Goal: Use online tool/utility: Utilize a website feature to perform a specific function

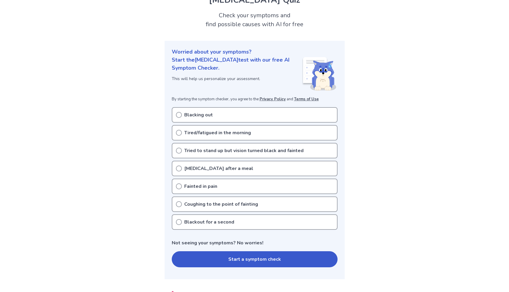
scroll to position [30, 0]
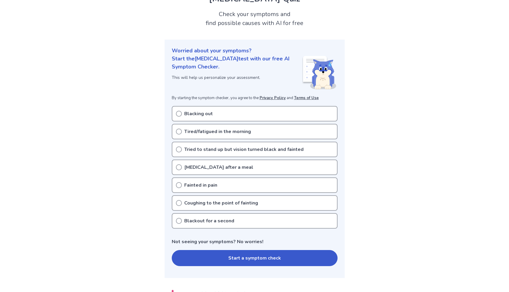
click at [178, 152] on div "Tried to stand up but vision turned black and fainted" at bounding box center [255, 149] width 166 height 15
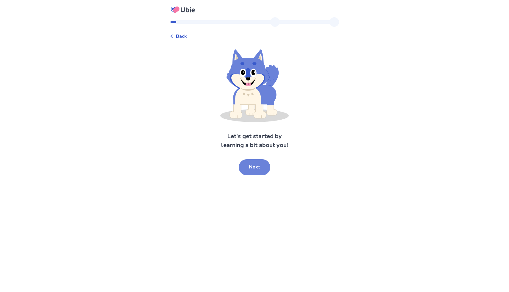
click at [249, 167] on button "Next" at bounding box center [255, 167] width 32 height 16
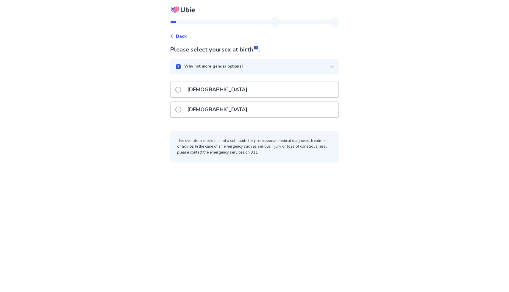
click at [216, 108] on div "Female" at bounding box center [255, 109] width 168 height 15
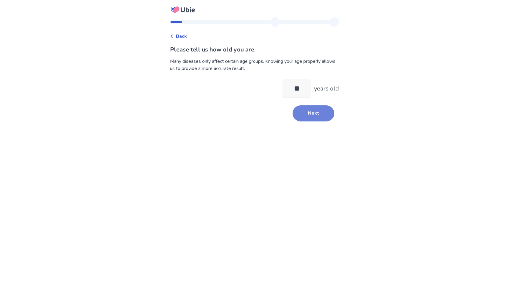
type input "**"
click at [297, 118] on button "Next" at bounding box center [314, 113] width 42 height 16
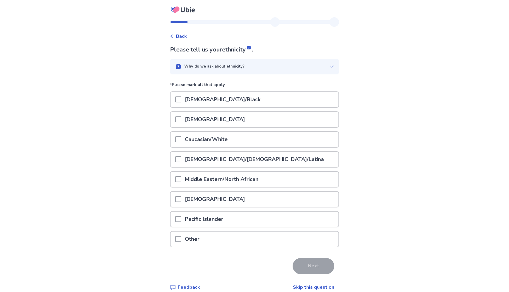
click at [181, 145] on div at bounding box center [178, 139] width 6 height 15
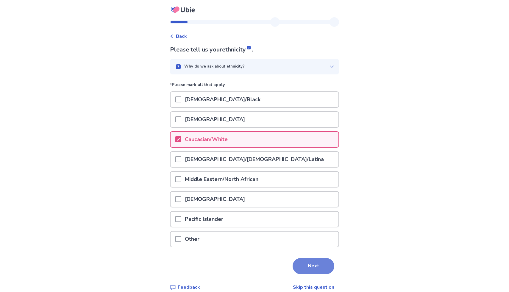
click at [305, 266] on button "Next" at bounding box center [314, 266] width 42 height 16
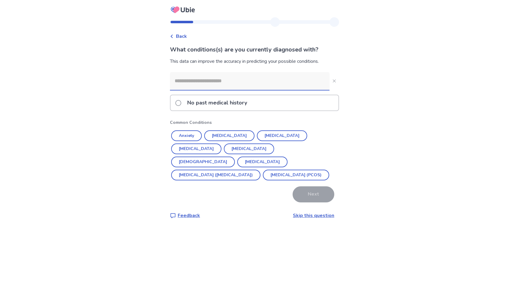
click at [214, 83] on input at bounding box center [250, 81] width 160 height 18
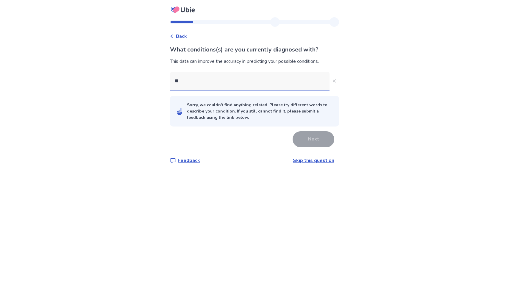
type input "*"
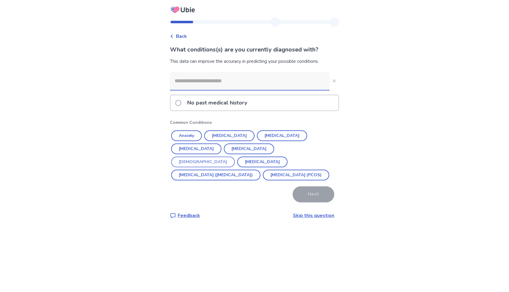
click at [235, 157] on button "Asthma" at bounding box center [203, 162] width 64 height 11
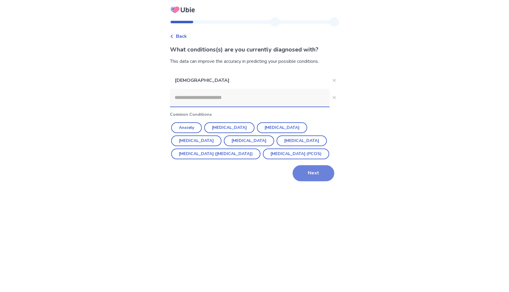
click at [323, 181] on button "Next" at bounding box center [314, 173] width 42 height 16
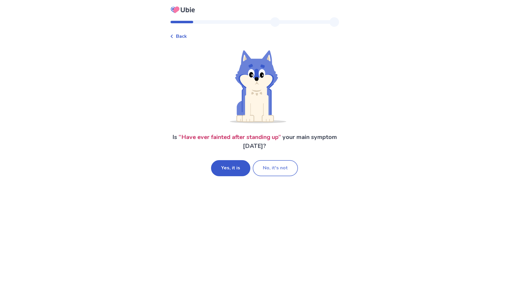
click at [275, 166] on button "No, it's not" at bounding box center [275, 168] width 45 height 16
